Goal: Find contact information: Find contact information

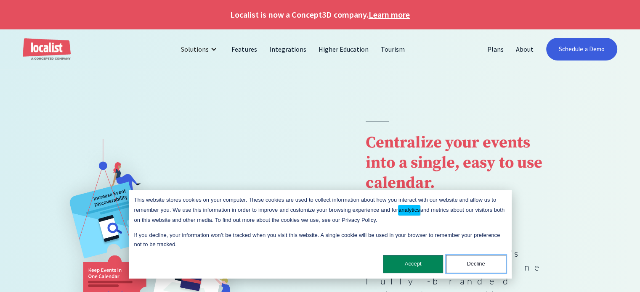
click at [464, 264] on button "Decline" at bounding box center [476, 264] width 60 height 18
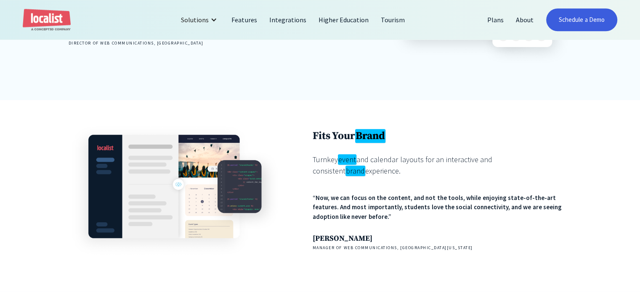
scroll to position [1495, 0]
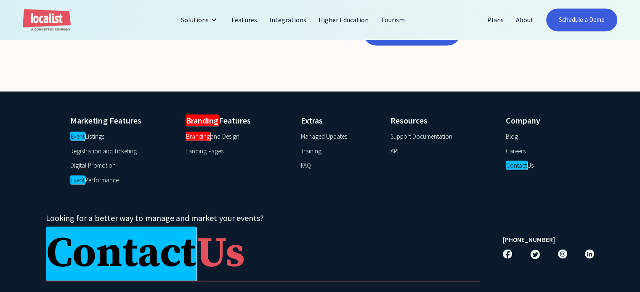
click at [293, 292] on div "© 2024 Localist. All Rights Reserved. Legal Terms" at bounding box center [320, 297] width 548 height 8
drag, startPoint x: 293, startPoint y: 267, endPoint x: 294, endPoint y: 259, distance: 8.0
click at [294, 292] on div "© 2024 Localist. All Rights Reserved. Legal Terms" at bounding box center [320, 297] width 548 height 8
copy div "Localist"
click at [524, 161] on em "Contact" at bounding box center [515, 165] width 21 height 9
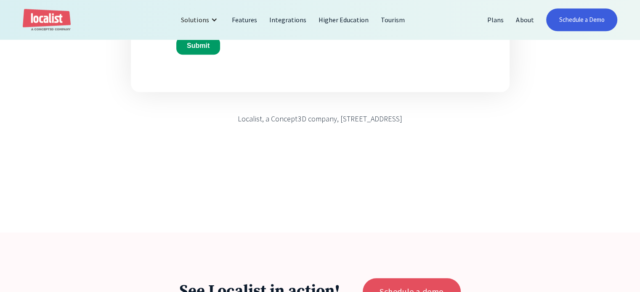
scroll to position [631, 0]
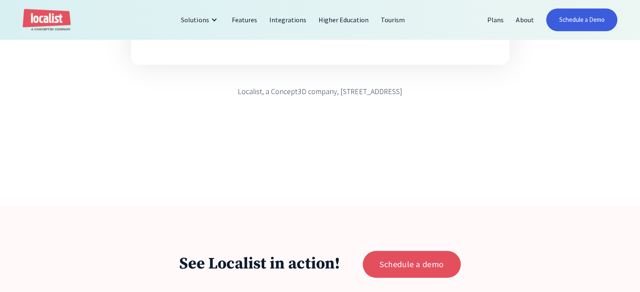
click at [394, 97] on div "Localist, a Concept3D company, 1800 Wazee Street, Suite 300, Denver, CO 80202" at bounding box center [320, 91] width 164 height 11
copy div "Denver"
